Goal: Task Accomplishment & Management: Use online tool/utility

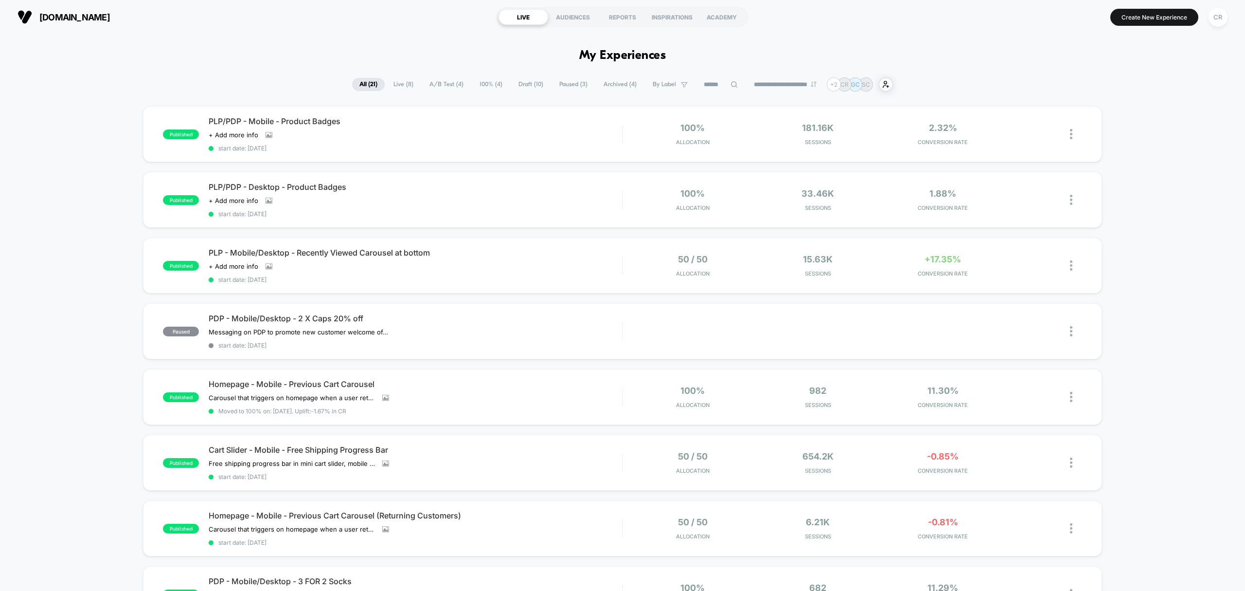
click at [429, 82] on span "A/B Test ( 4 )" at bounding box center [446, 84] width 49 height 13
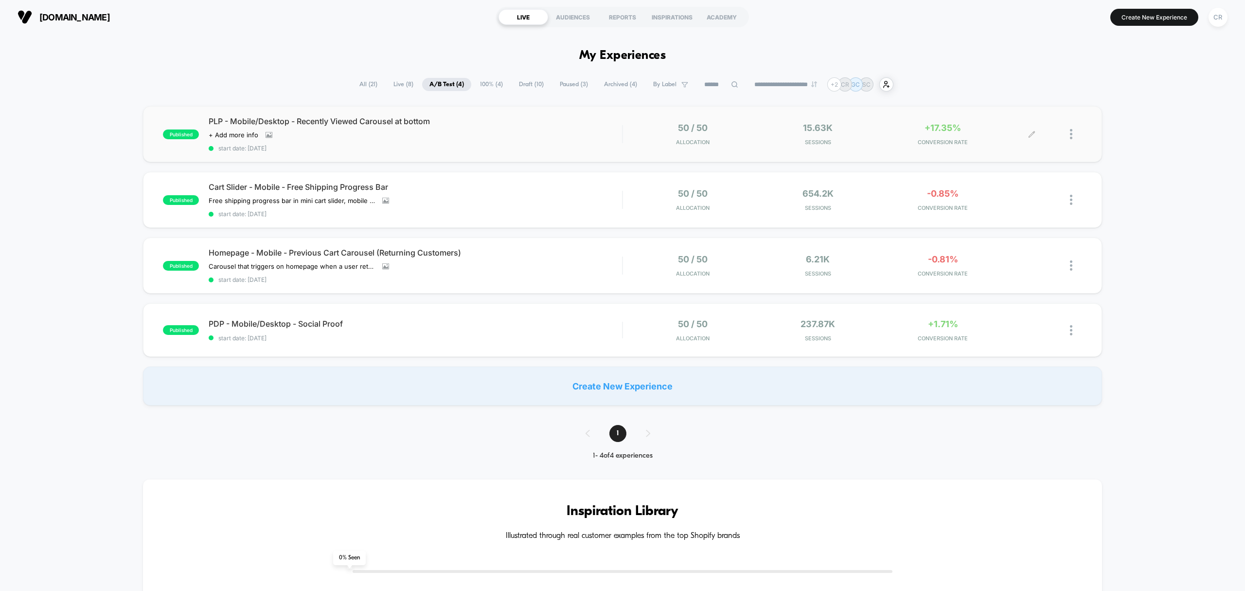
click at [943, 137] on div "+17.35% CONVERSION RATE" at bounding box center [943, 134] width 120 height 23
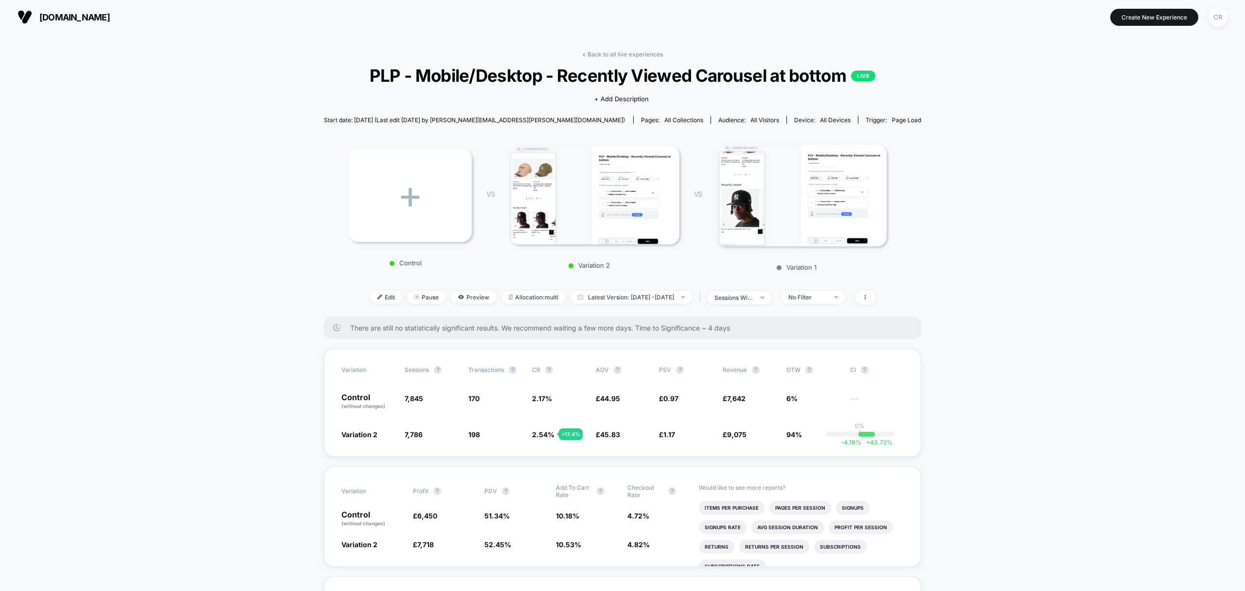
click at [98, 15] on span "neweracap.co.uk" at bounding box center [74, 17] width 71 height 10
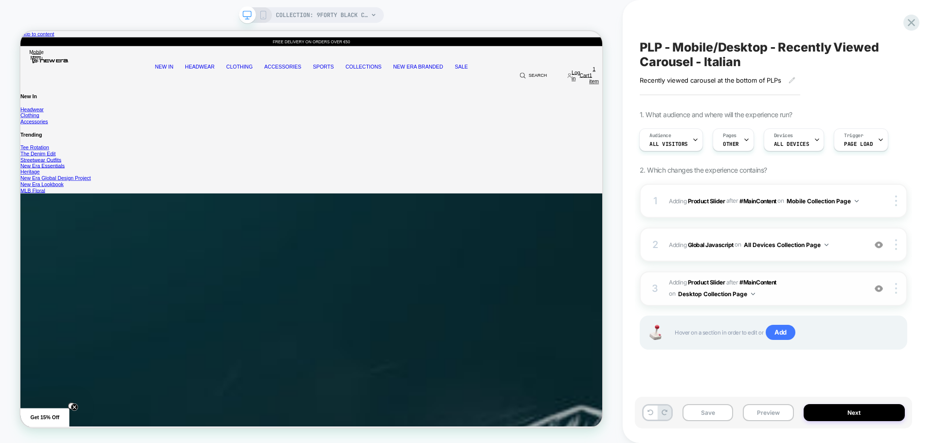
click at [812, 295] on span "#_loomi_addon_1756896069413_dup1756913065_dup1756913485 Adding Product Slider A…" at bounding box center [765, 288] width 192 height 23
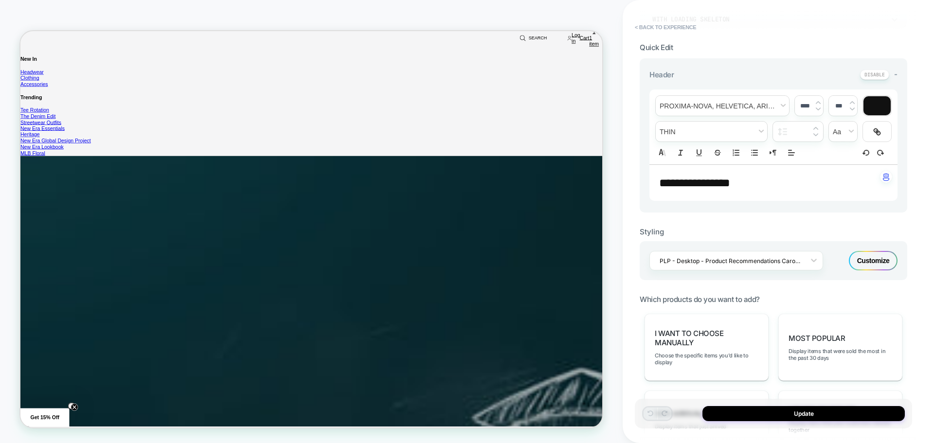
scroll to position [195, 0]
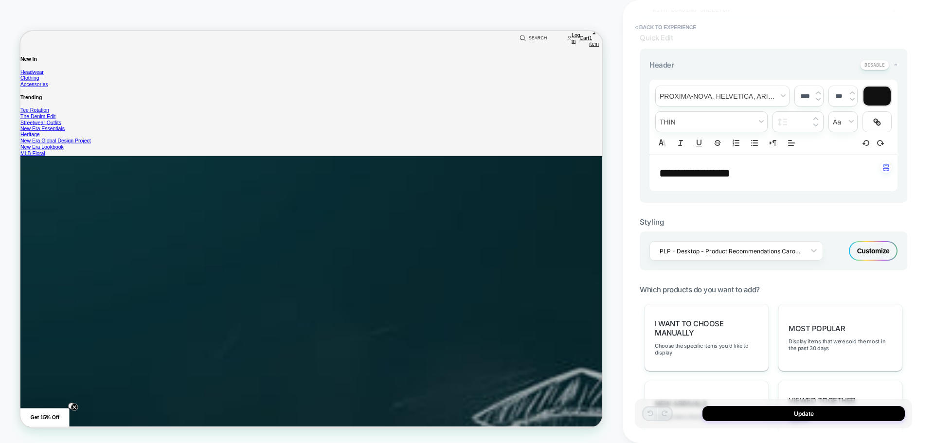
click at [872, 252] on div "Customize" at bounding box center [873, 250] width 49 height 19
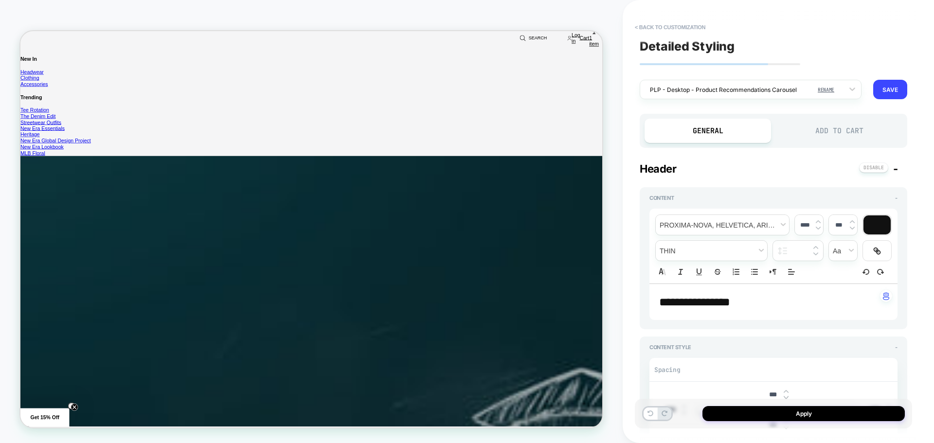
click at [0, 0] on div "Add to Cart" at bounding box center [0, 0] width 0 height 0
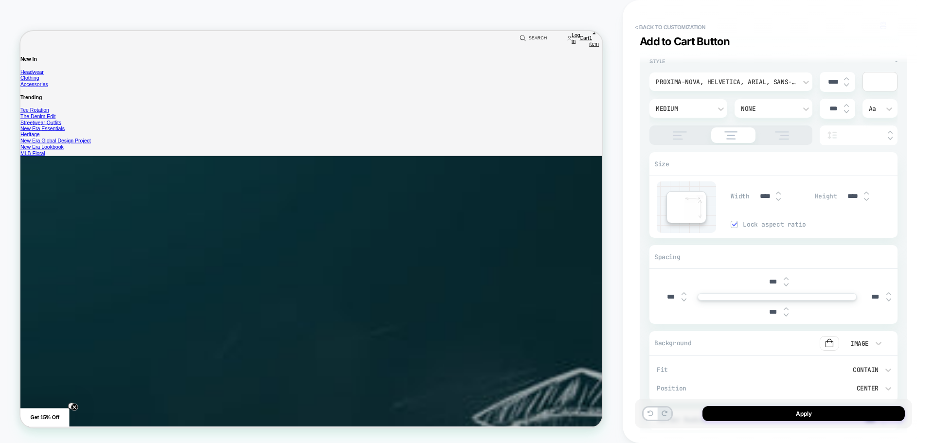
scroll to position [340, 0]
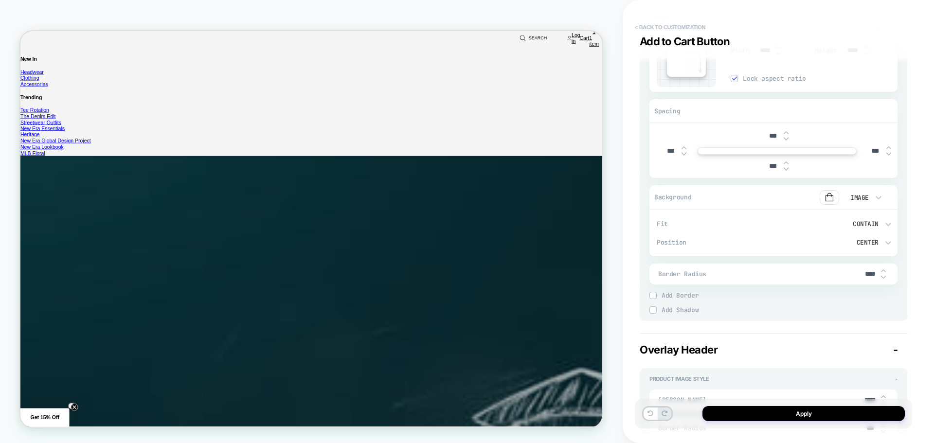
click at [0, 0] on button "< Back to customization" at bounding box center [0, 0] width 0 height 0
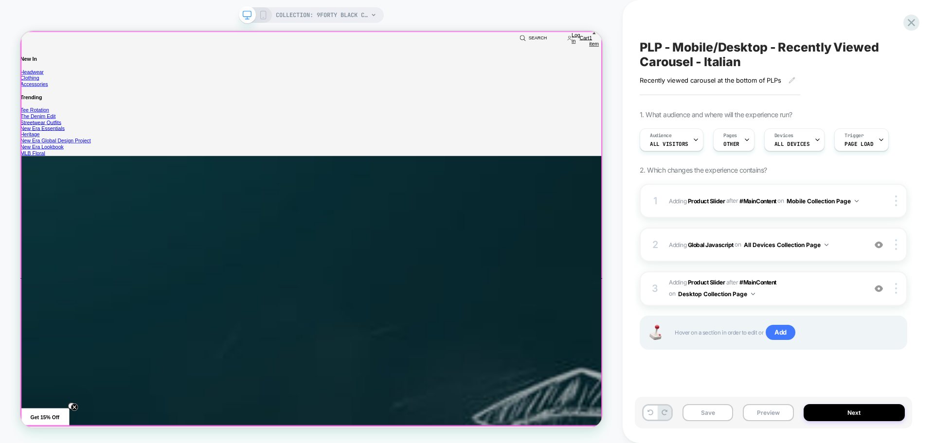
scroll to position [0, 0]
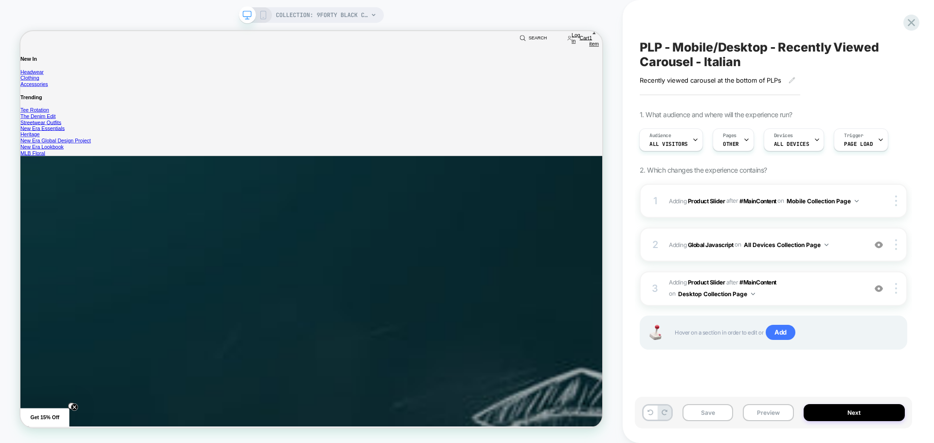
click at [269, 18] on div "COLLECTION: 9FORTY BLACK CAPS (Category)" at bounding box center [311, 15] width 145 height 16
click at [269, 16] on div "COLLECTION: 9FORTY BLACK CAPS (Category)" at bounding box center [311, 15] width 145 height 16
click at [264, 13] on icon at bounding box center [263, 15] width 9 height 9
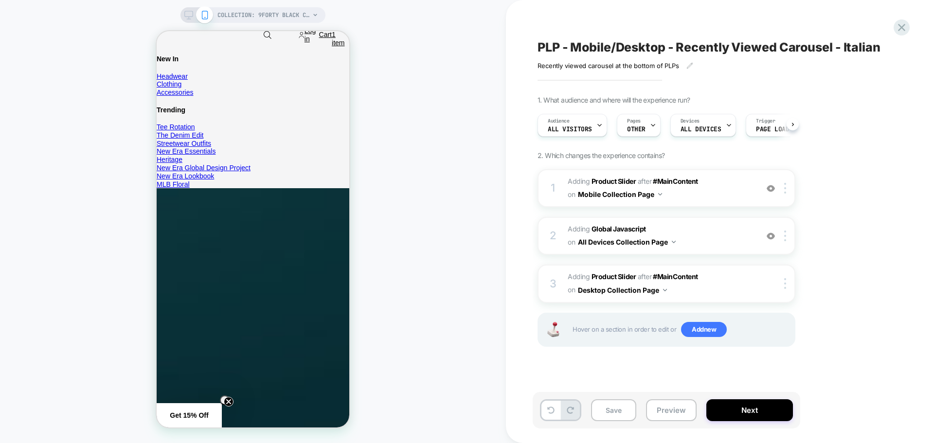
scroll to position [0, 0]
click at [716, 200] on span "#_loomi_addon_1756894315872_dup1756913065_dup1756913485 Adding Product Slider A…" at bounding box center [660, 188] width 185 height 26
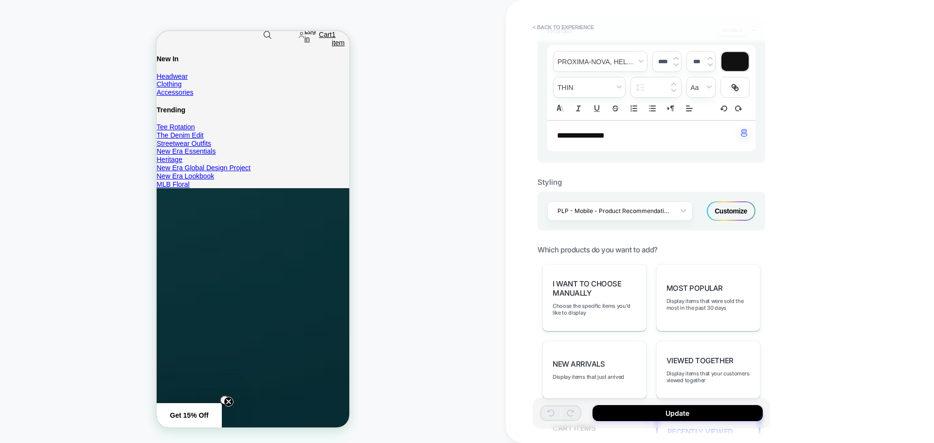
scroll to position [243, 0]
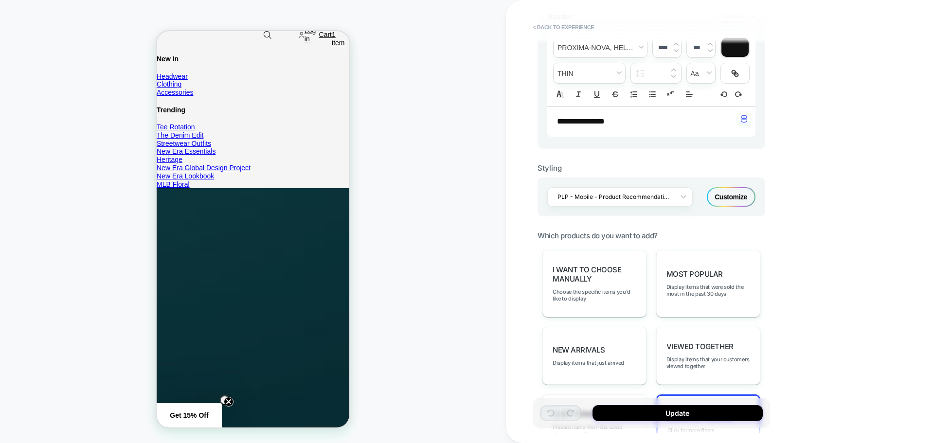
click at [735, 197] on div "Customize" at bounding box center [731, 196] width 49 height 19
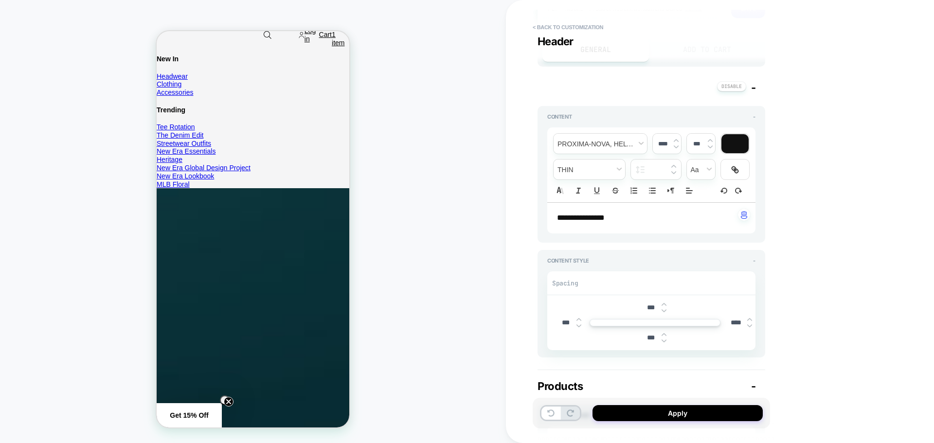
scroll to position [0, 0]
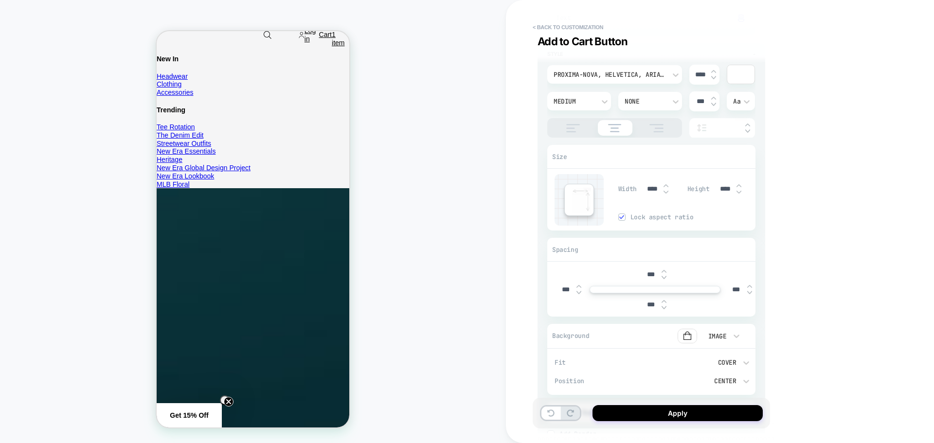
scroll to position [243, 0]
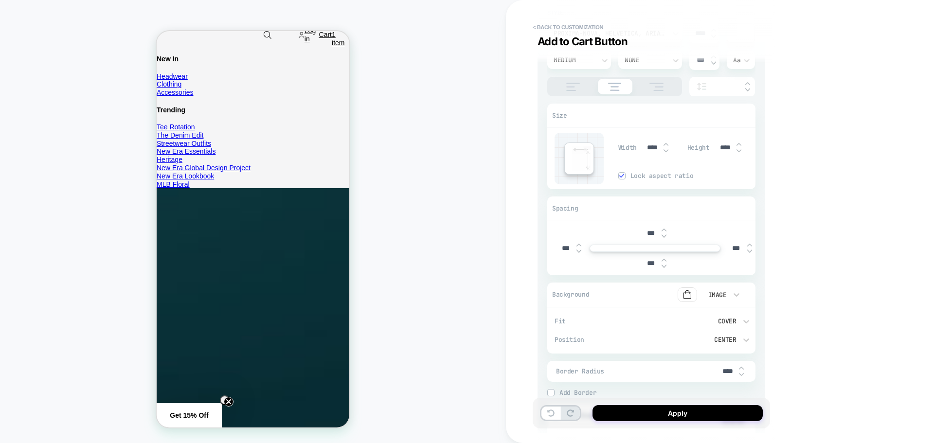
click at [725, 319] on div "Cover" at bounding box center [700, 321] width 72 height 8
click at [692, 275] on div "Contain" at bounding box center [705, 275] width 92 height 20
click at [666, 415] on button "Apply" at bounding box center [677, 413] width 170 height 16
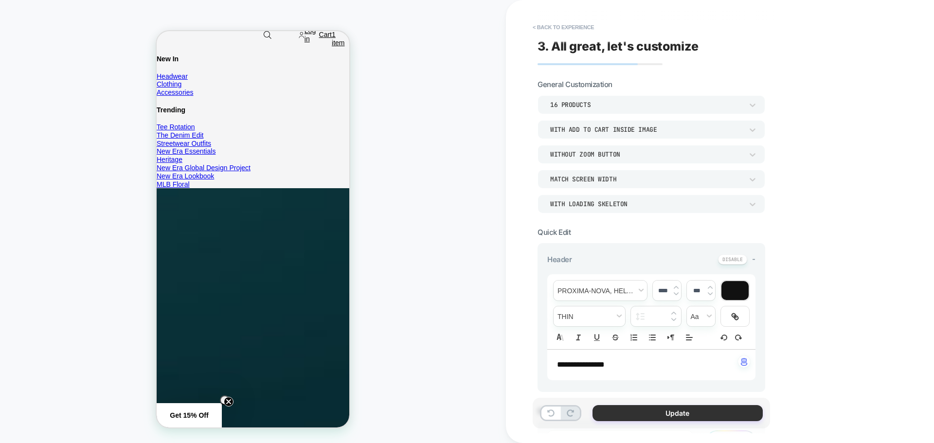
click at [632, 416] on button "Update" at bounding box center [677, 413] width 170 height 16
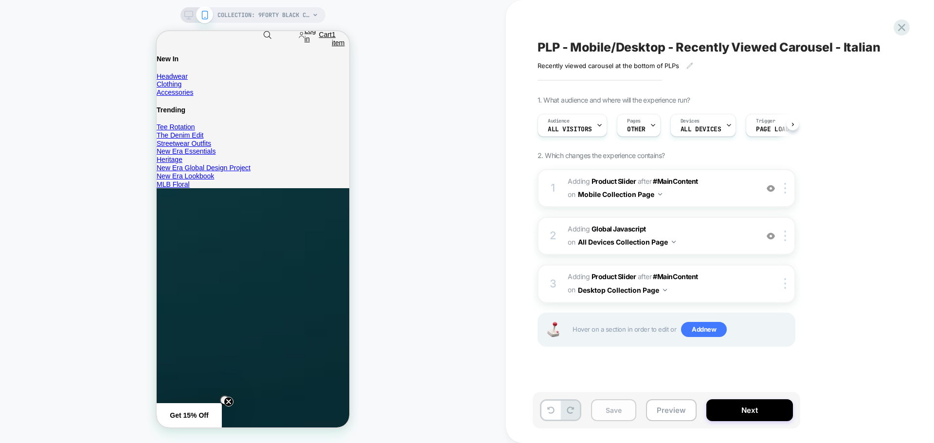
click at [598, 412] on button "Save" at bounding box center [613, 410] width 45 height 22
click at [900, 27] on icon at bounding box center [901, 27] width 7 height 7
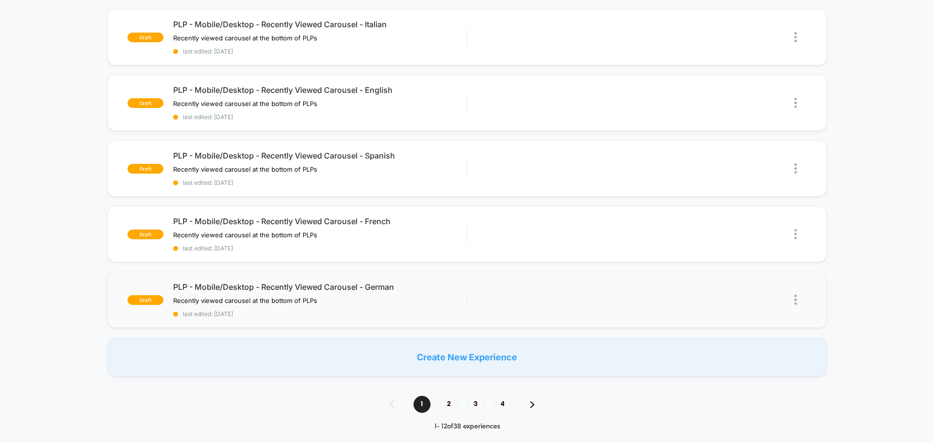
scroll to position [97, 0]
click at [428, 290] on span "PLP - Mobile/Desktop - Recently Viewed Carousel - German" at bounding box center [319, 287] width 293 height 10
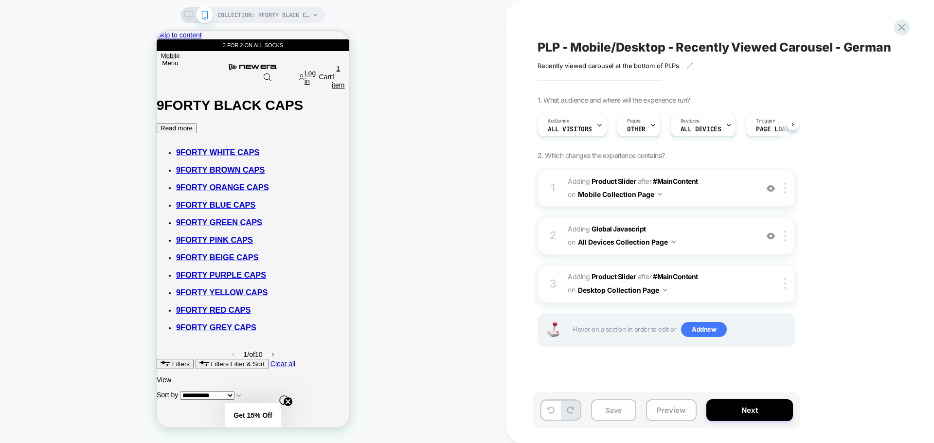
scroll to position [0, 0]
drag, startPoint x: 341, startPoint y: 42, endPoint x: 506, endPoint y: 77, distance: 168.0
click at [725, 191] on span "#_loomi_addon_1756894315872_dup1756913065_dup1756913485_dup1756914260 Adding Pr…" at bounding box center [660, 188] width 185 height 26
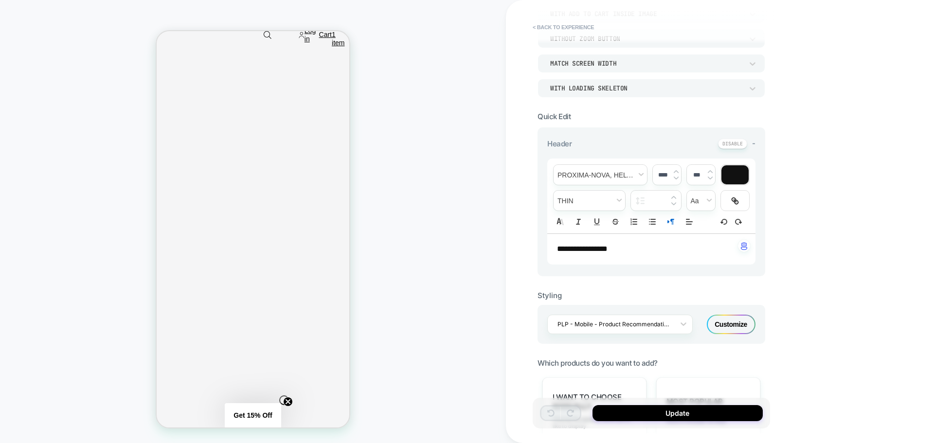
scroll to position [195, 0]
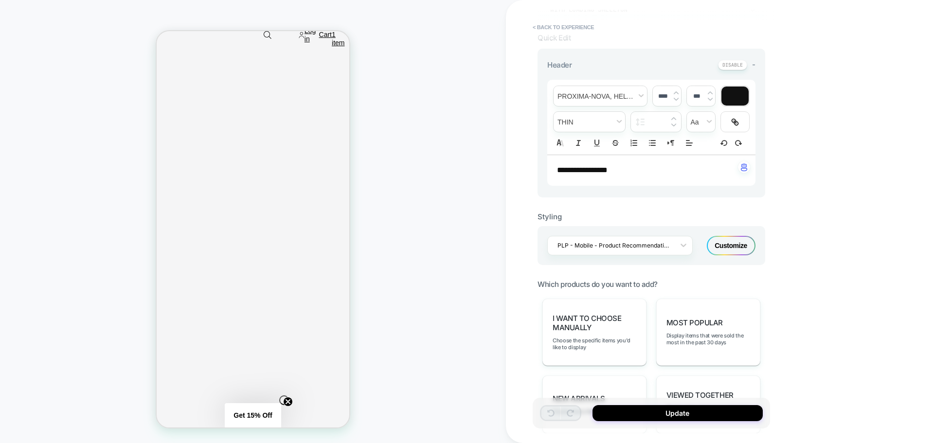
click at [726, 241] on div "Customize" at bounding box center [731, 245] width 49 height 19
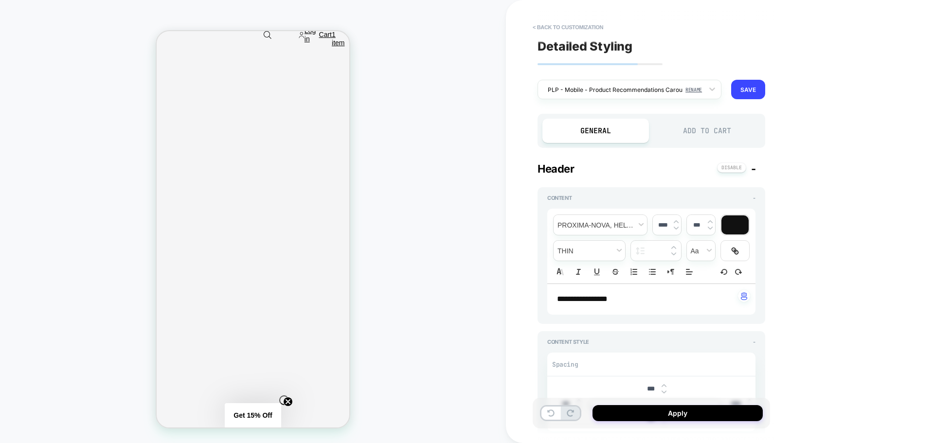
click at [721, 131] on div "Add to Cart" at bounding box center [707, 131] width 107 height 24
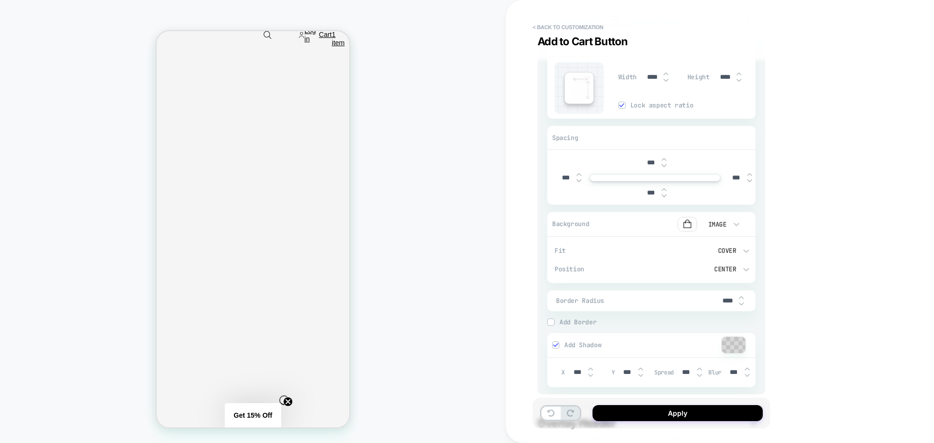
scroll to position [340, 0]
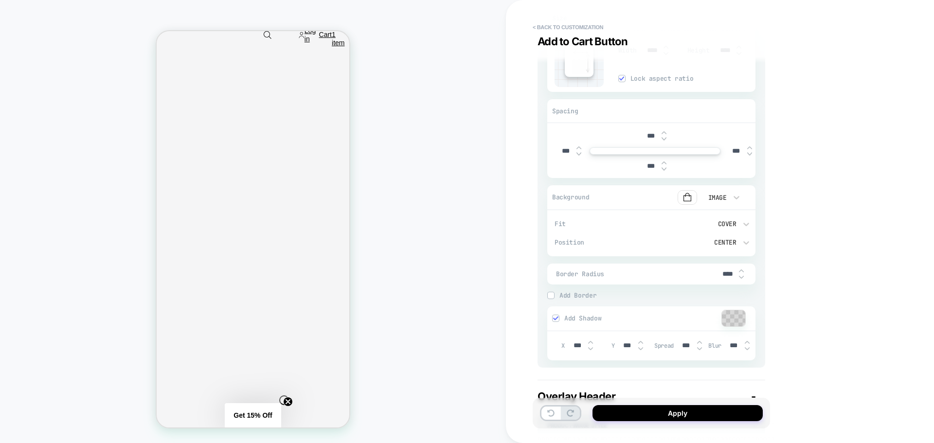
click at [737, 221] on div "Cover" at bounding box center [700, 224] width 82 height 10
click at [704, 267] on div "Contain" at bounding box center [705, 269] width 92 height 20
click at [672, 413] on button "Apply" at bounding box center [677, 413] width 170 height 16
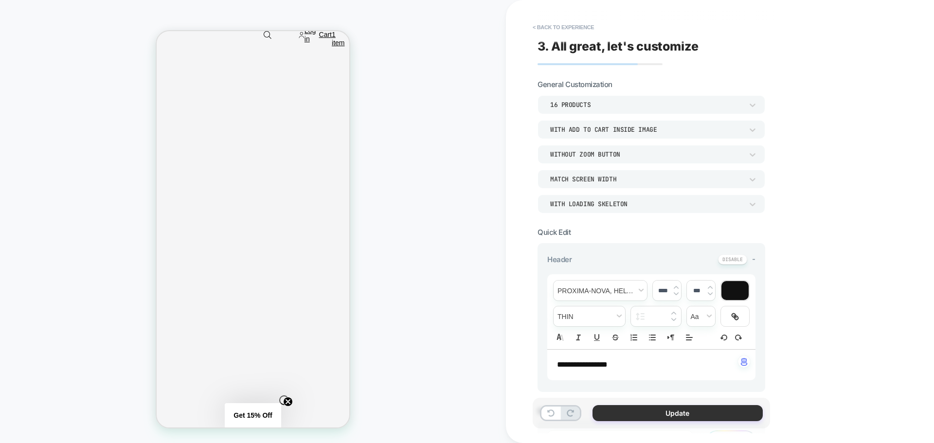
click at [664, 412] on button "Update" at bounding box center [677, 413] width 170 height 16
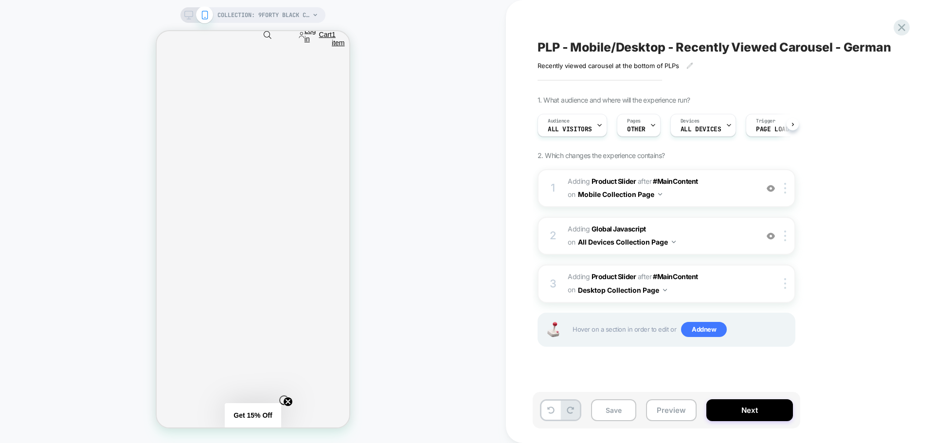
scroll to position [0, 0]
click at [191, 15] on icon at bounding box center [188, 15] width 9 height 9
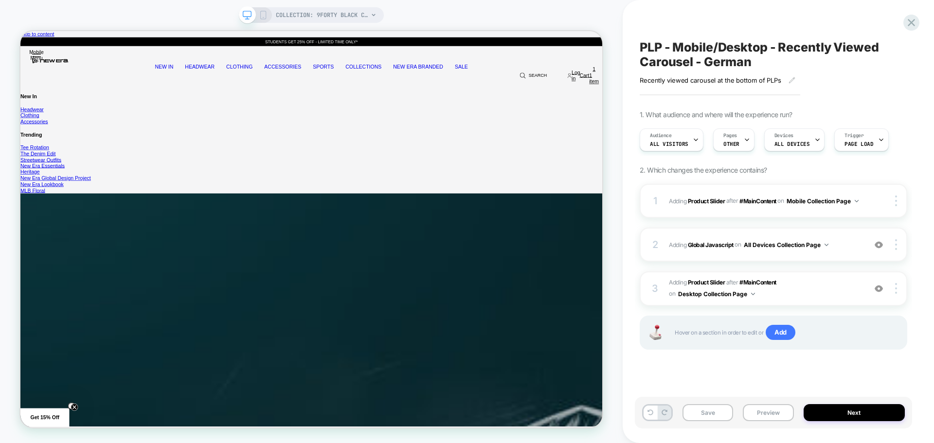
scroll to position [0, 0]
click at [850, 239] on span "Adding Global Javascript on All Devices Collection Page" at bounding box center [765, 245] width 192 height 12
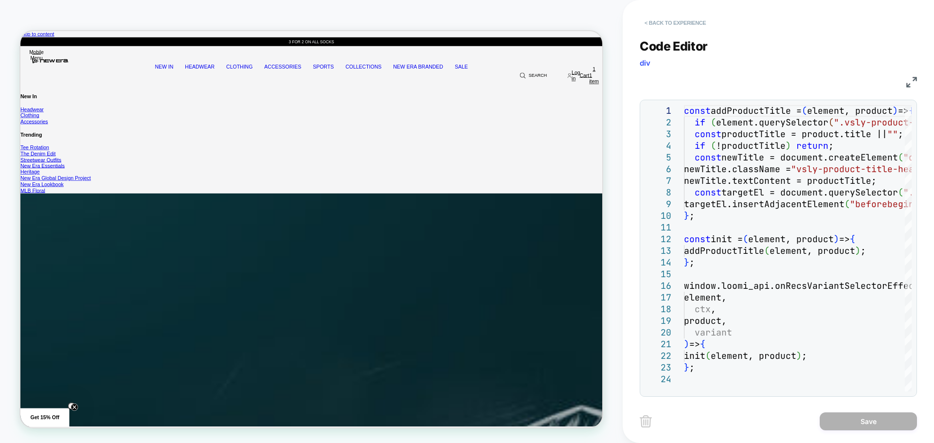
click at [677, 21] on button "< Back to experience" at bounding box center [675, 23] width 71 height 16
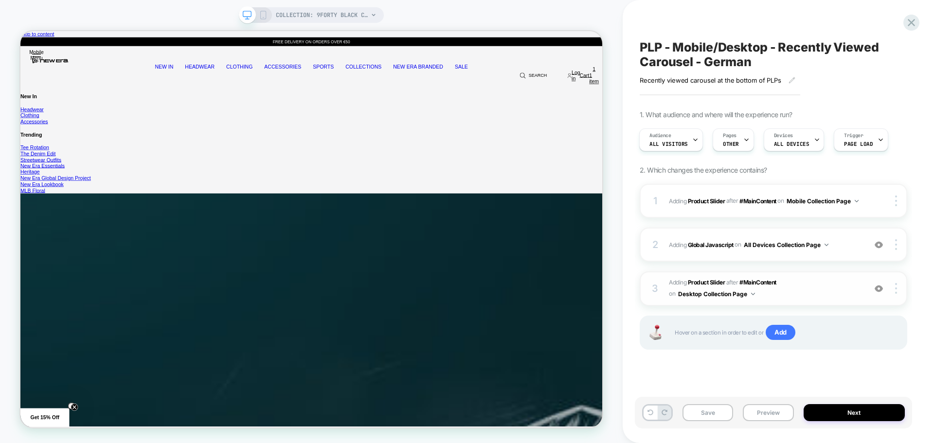
click at [841, 285] on span "#_loomi_addon_1756896069413_dup1756913065_dup1756913485_dup1756914260 Adding Pr…" at bounding box center [765, 288] width 192 height 23
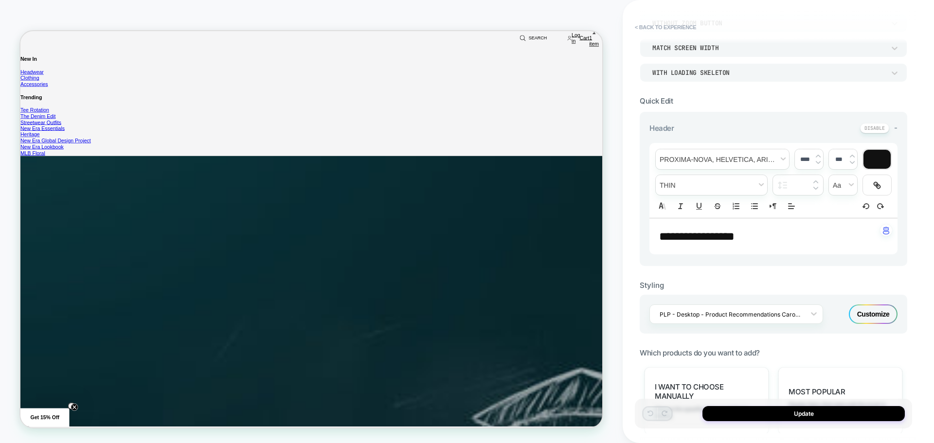
scroll to position [146, 0]
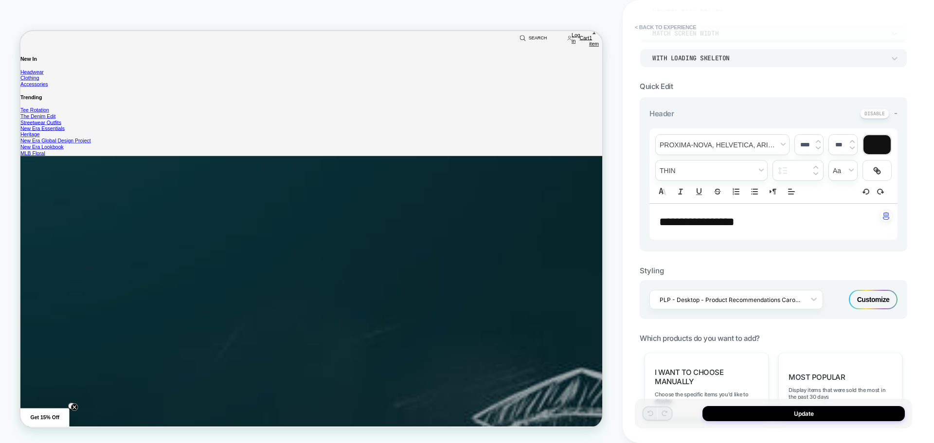
click at [872, 304] on div "Customize" at bounding box center [873, 299] width 49 height 19
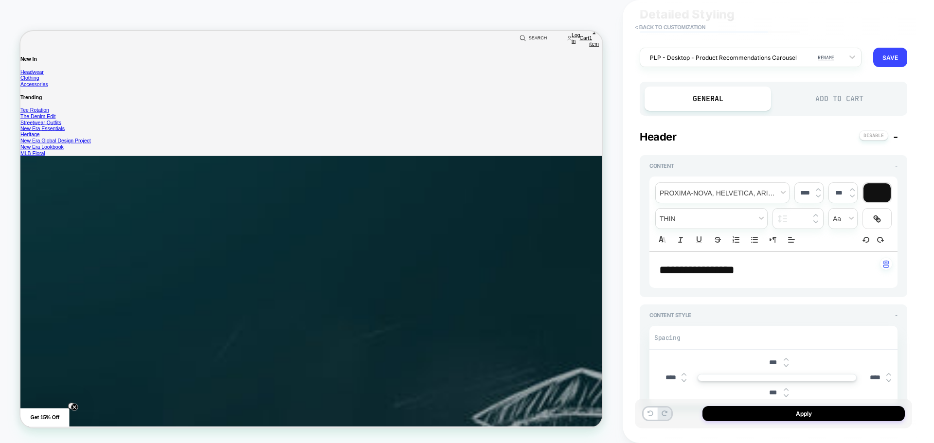
scroll to position [49, 0]
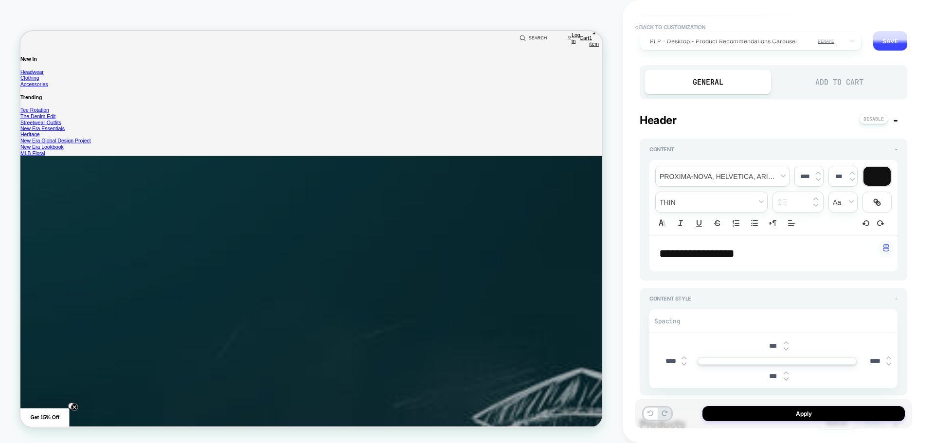
click at [828, 78] on div "Add to Cart" at bounding box center [839, 82] width 126 height 24
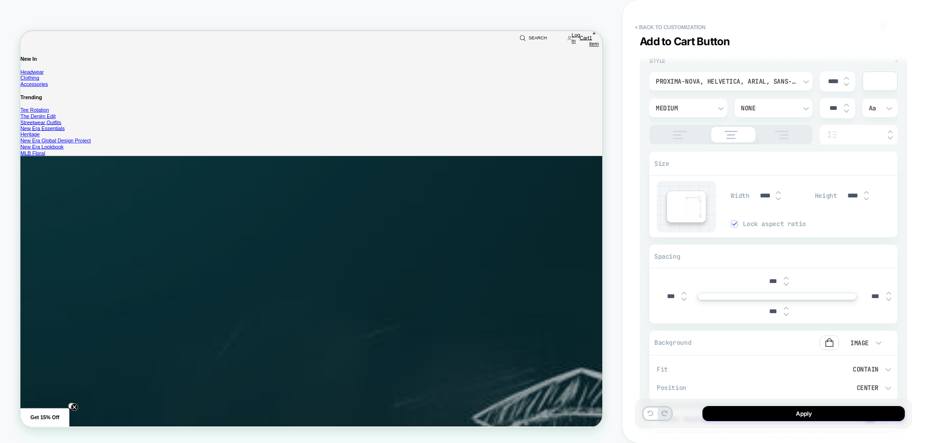
scroll to position [340, 0]
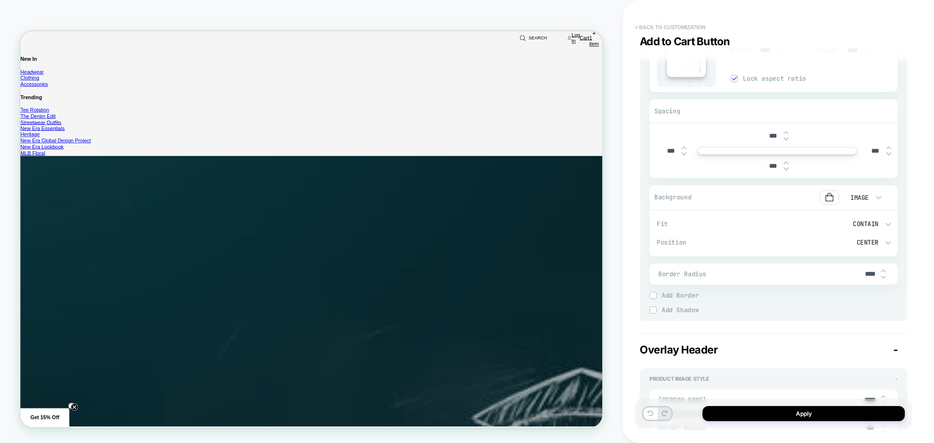
click at [684, 28] on button "< Back to customization" at bounding box center [670, 27] width 80 height 16
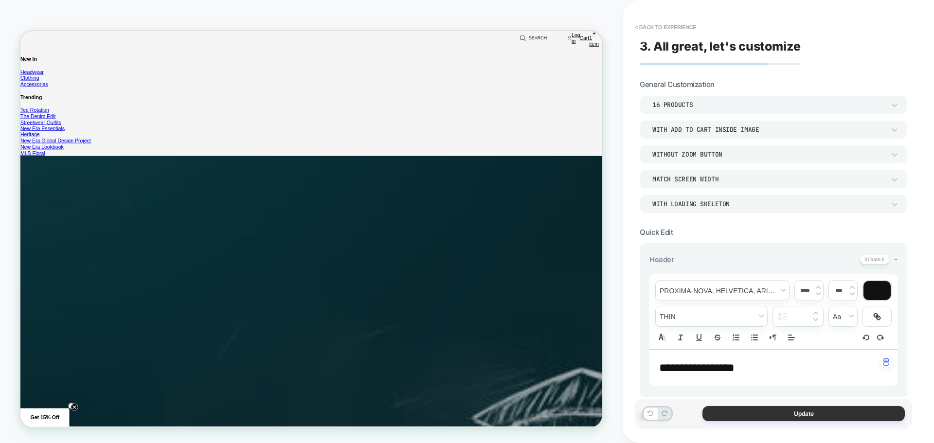
click at [786, 412] on button "Update" at bounding box center [803, 413] width 202 height 15
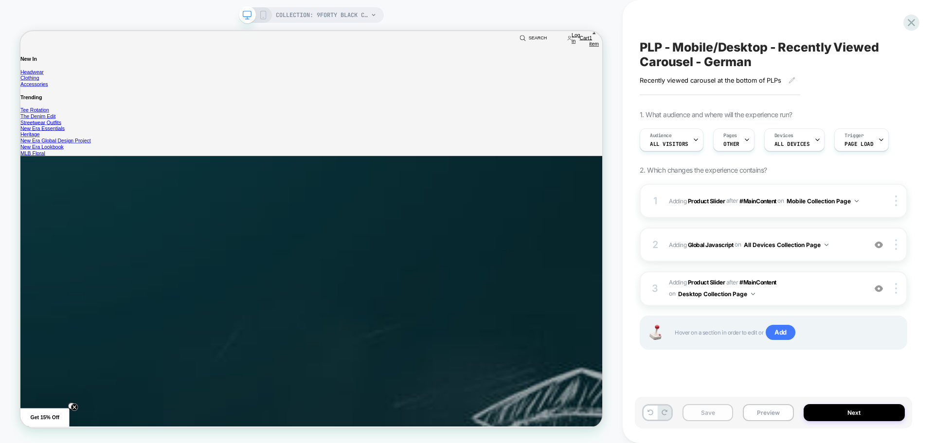
scroll to position [0, 0]
click at [713, 419] on button "Save" at bounding box center [707, 412] width 51 height 17
click at [914, 23] on icon at bounding box center [911, 22] width 13 height 13
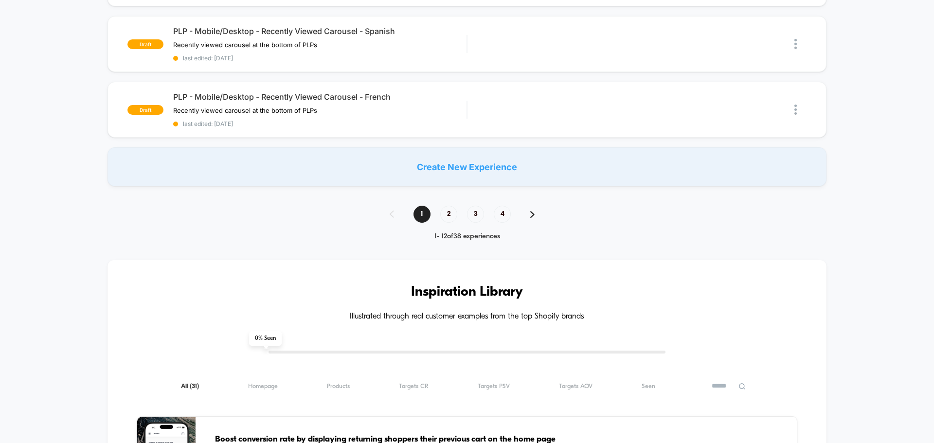
scroll to position [195, 0]
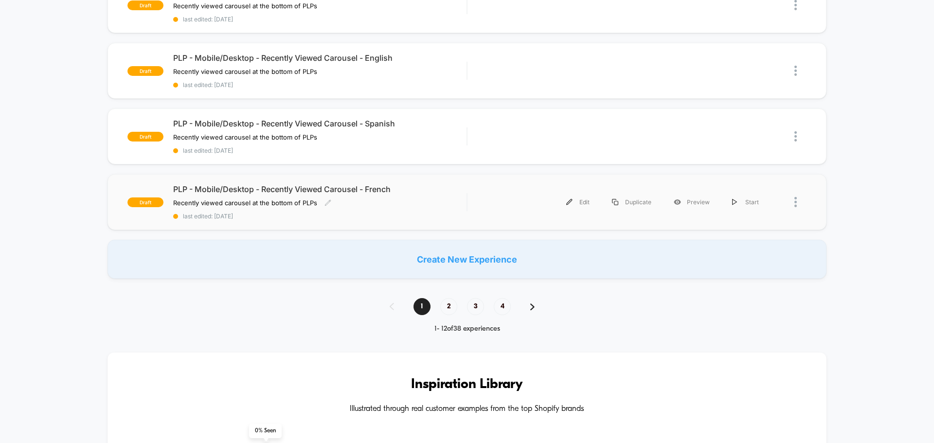
click at [390, 208] on div "PLP - Mobile/Desktop - Recently Viewed Carousel - French Recently viewed carous…" at bounding box center [319, 202] width 293 height 36
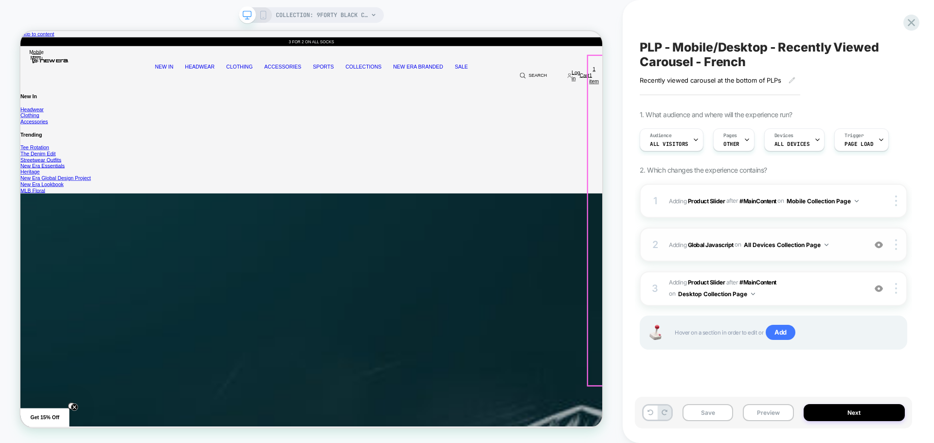
scroll to position [0, 0]
click at [832, 285] on span "#_loomi_addon_1756896069413_dup1756913065_dup1756913485_dup1756914260_dup175691…" at bounding box center [765, 288] width 192 height 23
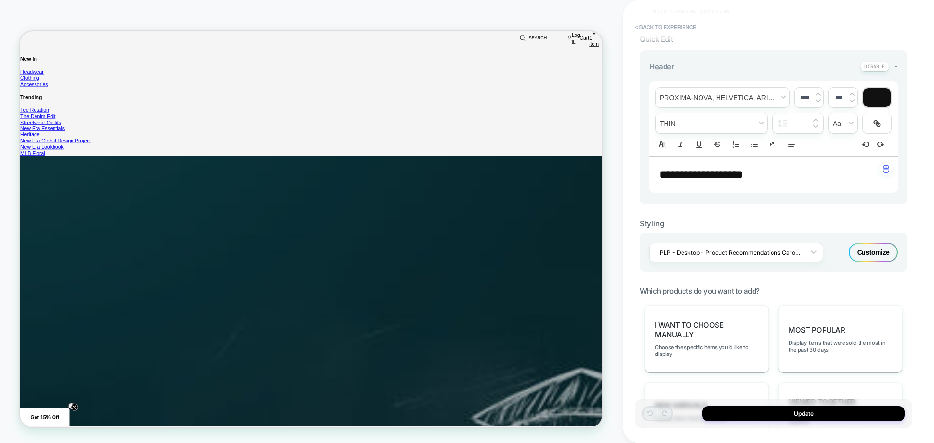
scroll to position [195, 0]
click at [881, 254] on div "Customize" at bounding box center [873, 250] width 49 height 19
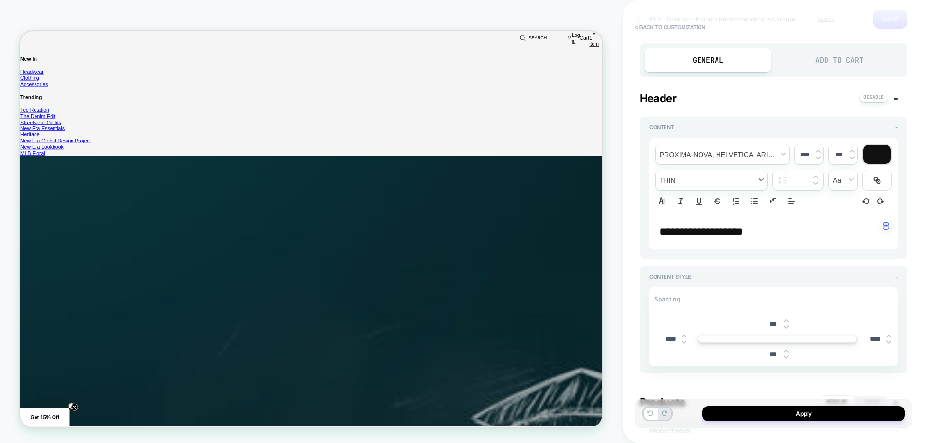
scroll to position [0, 0]
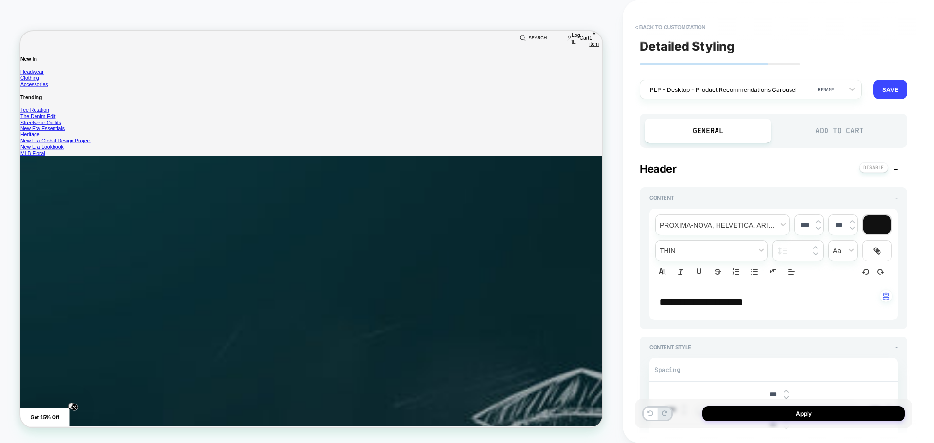
click at [811, 134] on div "Add to Cart" at bounding box center [839, 131] width 126 height 24
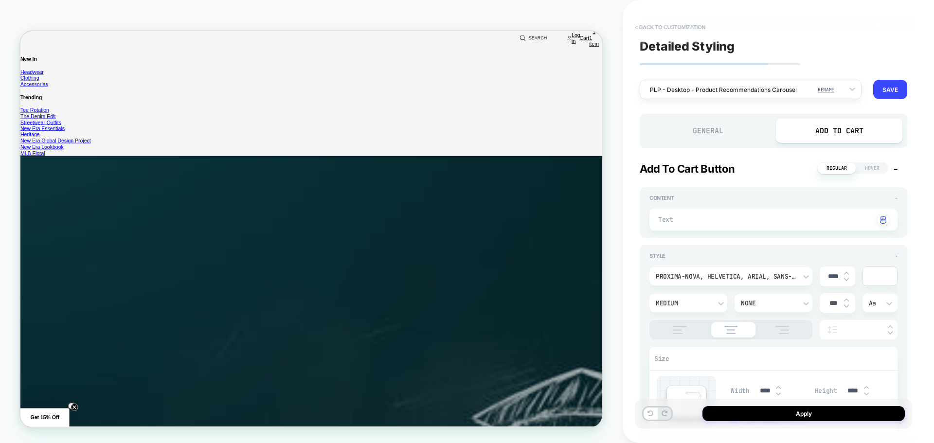
click at [680, 30] on button "< Back to customization" at bounding box center [670, 27] width 80 height 16
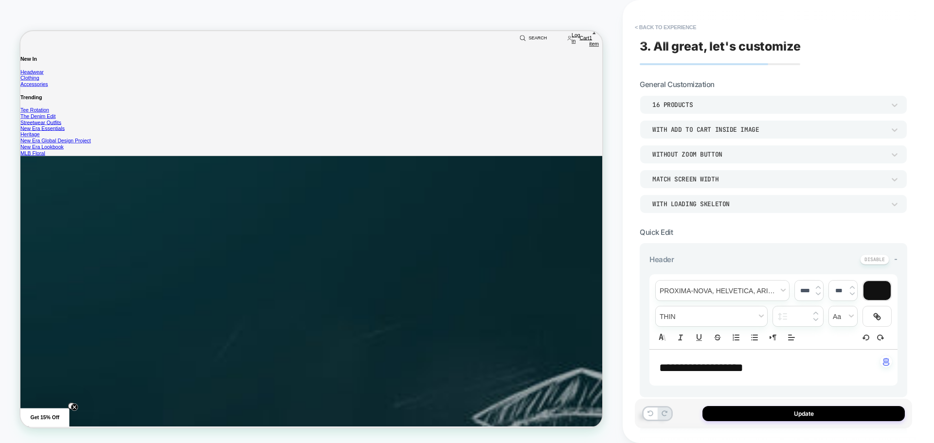
click at [678, 29] on button "< Back to experience" at bounding box center [665, 27] width 71 height 16
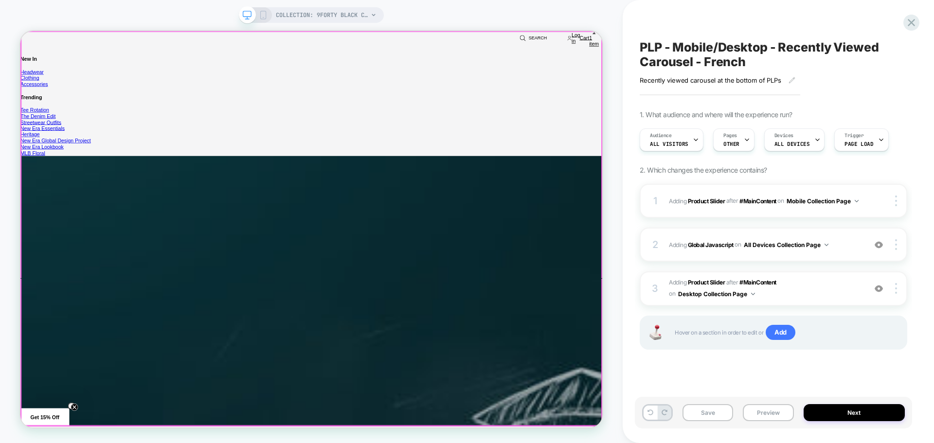
scroll to position [0, 0]
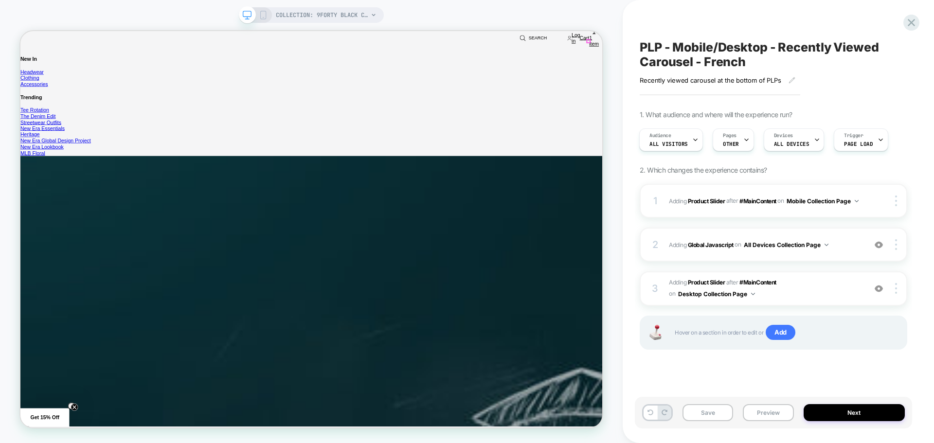
click at [262, 13] on icon at bounding box center [263, 15] width 9 height 9
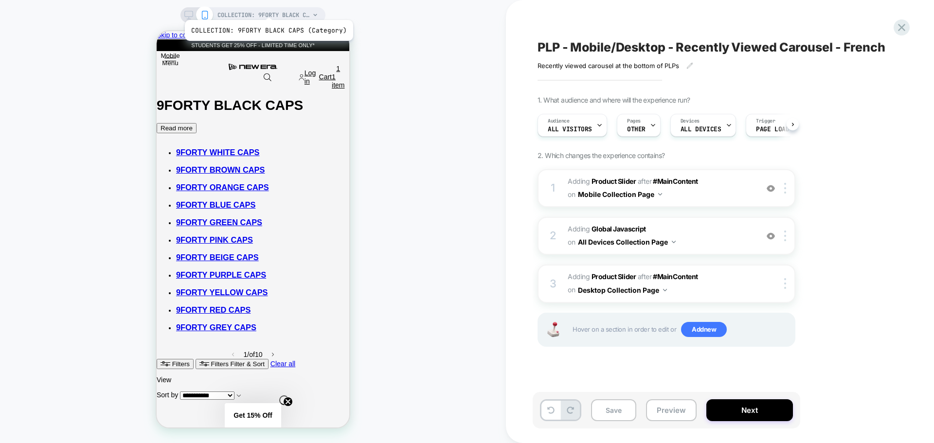
scroll to position [0, 0]
click at [734, 187] on span "#_loomi_addon_1756894315872_dup1756913065_dup1756913485_dup1756914260_dup175691…" at bounding box center [660, 188] width 185 height 26
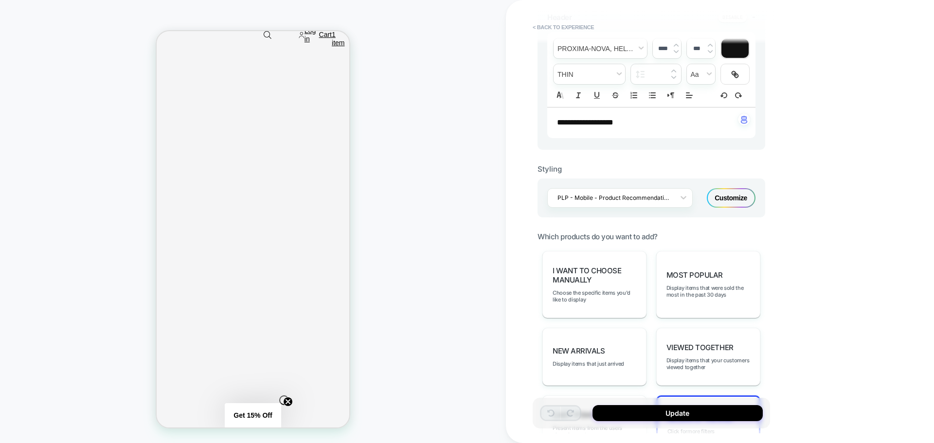
scroll to position [243, 0]
click at [735, 179] on div "PLP - Mobile - Product Recommendations Carousel Customize" at bounding box center [651, 197] width 228 height 39
click at [730, 200] on div "Customize" at bounding box center [731, 196] width 49 height 19
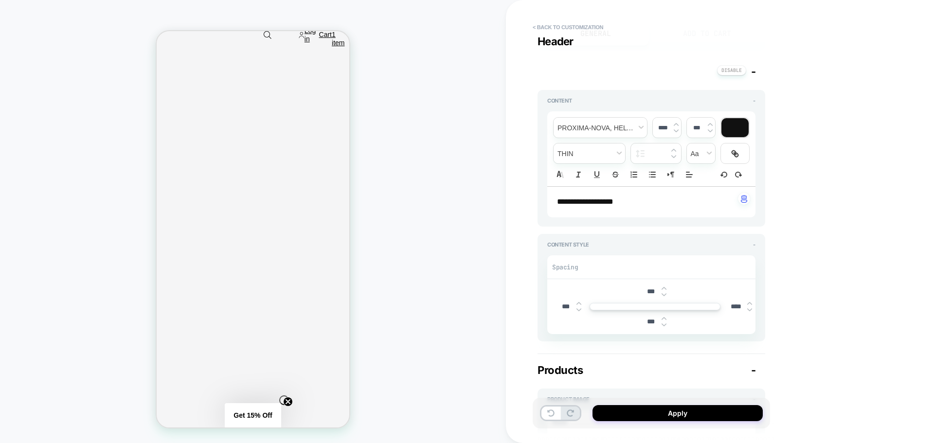
scroll to position [49, 0]
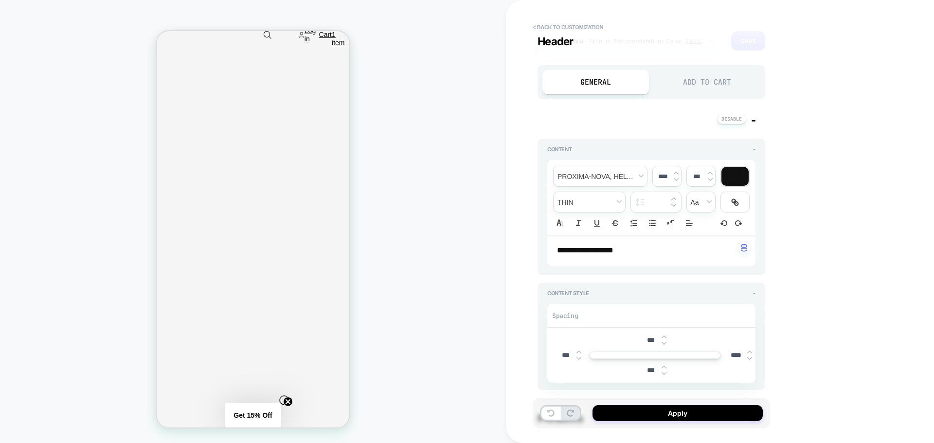
click at [713, 72] on div "Add to Cart" at bounding box center [707, 82] width 107 height 24
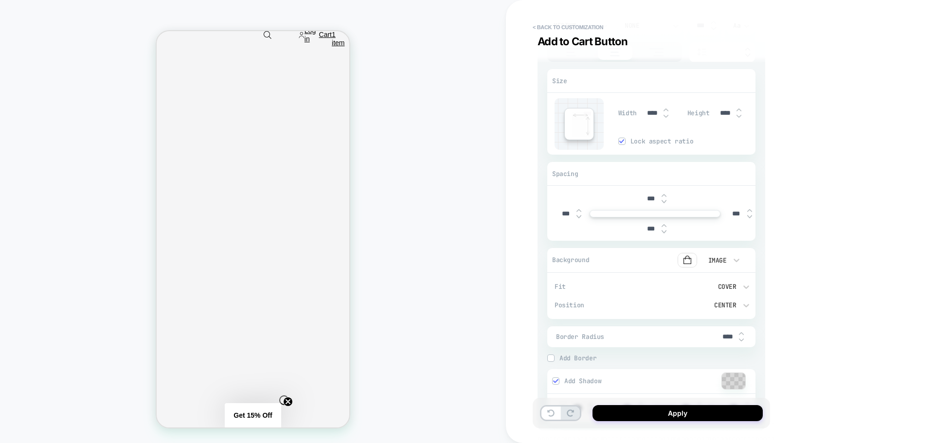
scroll to position [292, 0]
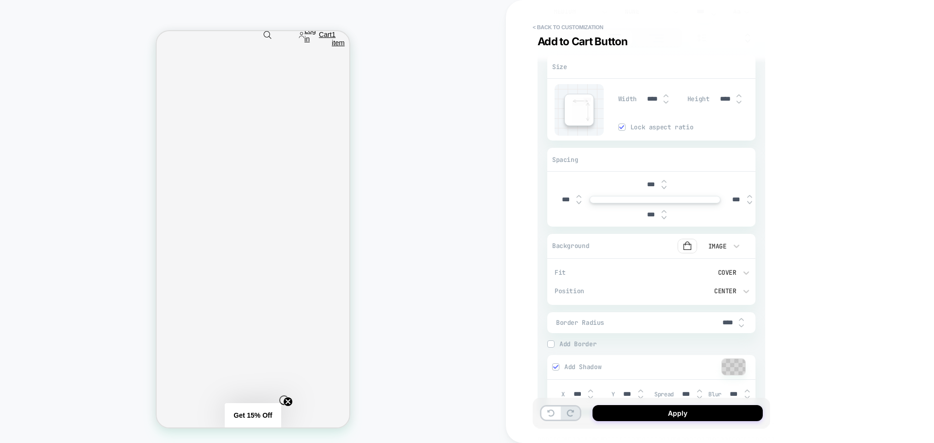
click at [734, 267] on div "Cover" at bounding box center [705, 272] width 100 height 18
click at [697, 315] on div "Contain" at bounding box center [705, 318] width 92 height 20
click at [728, 273] on div "Contain" at bounding box center [700, 273] width 72 height 8
click at [669, 338] on div "Cover" at bounding box center [705, 338] width 92 height 20
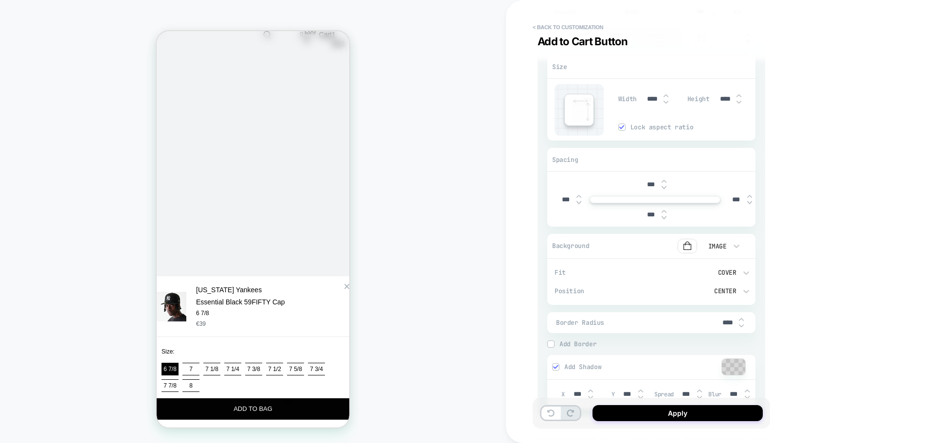
click at [344, 284] on div "Zoom Button" at bounding box center [346, 286] width 5 height 5
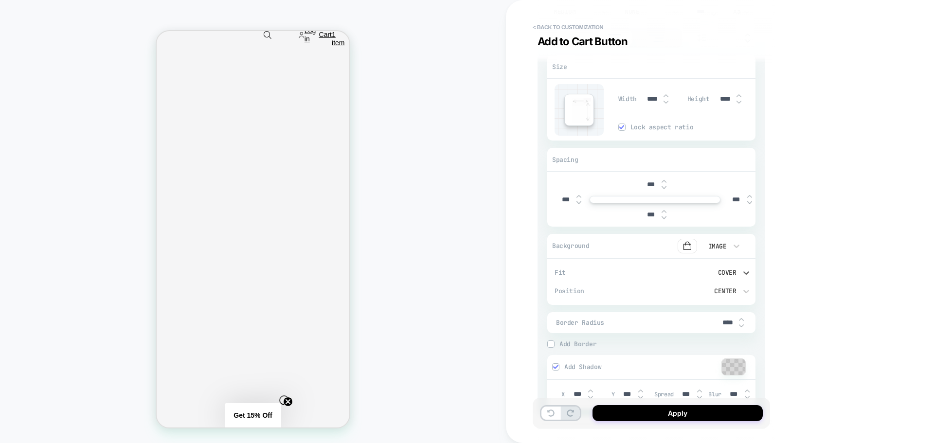
click at [728, 271] on div "Cover" at bounding box center [700, 273] width 72 height 8
click at [681, 317] on div "Contain" at bounding box center [705, 318] width 92 height 20
type textarea "*"
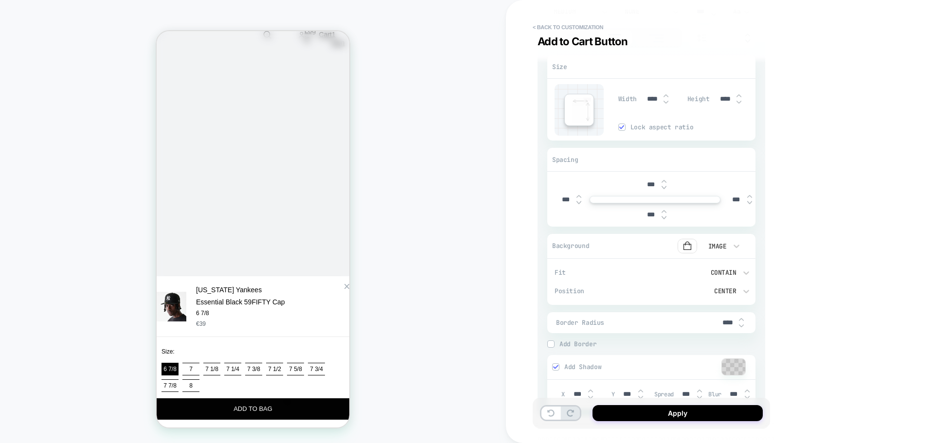
click at [344, 284] on div "Zoom Button" at bounding box center [346, 286] width 5 height 5
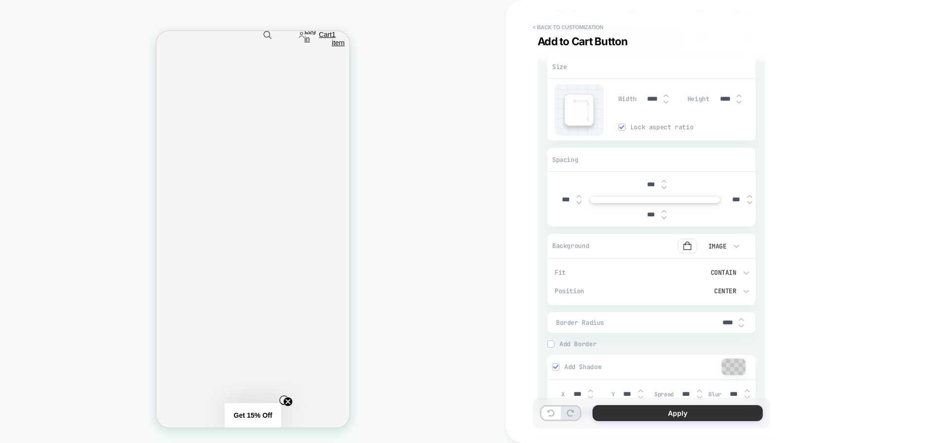
click at [686, 417] on button "Apply" at bounding box center [677, 413] width 170 height 16
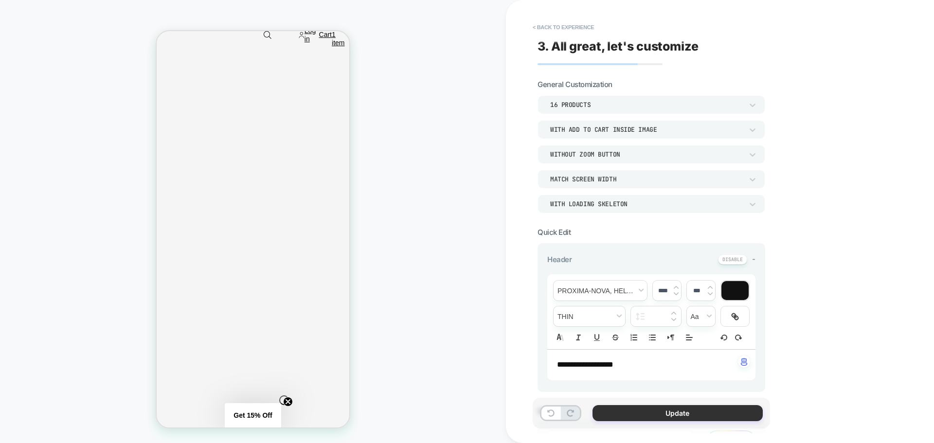
click at [599, 412] on button "Update" at bounding box center [677, 413] width 170 height 16
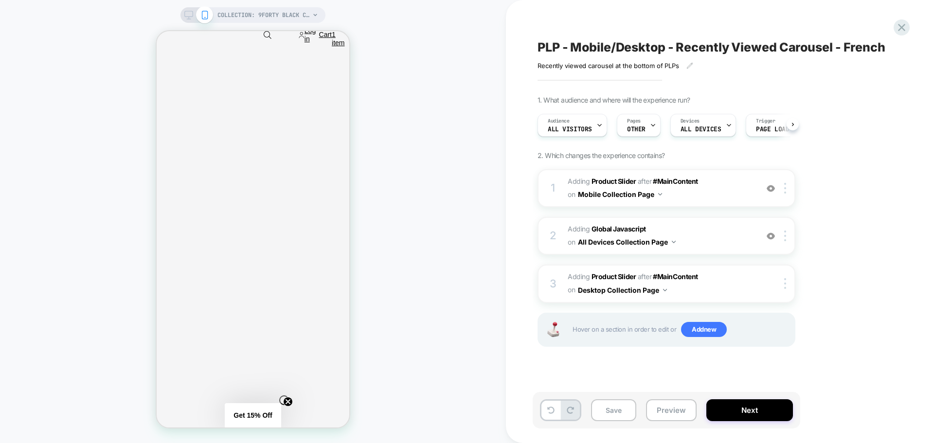
click at [598, 412] on button "Save" at bounding box center [613, 410] width 45 height 22
click at [900, 30] on icon at bounding box center [901, 27] width 13 height 13
